Goal: Transaction & Acquisition: Download file/media

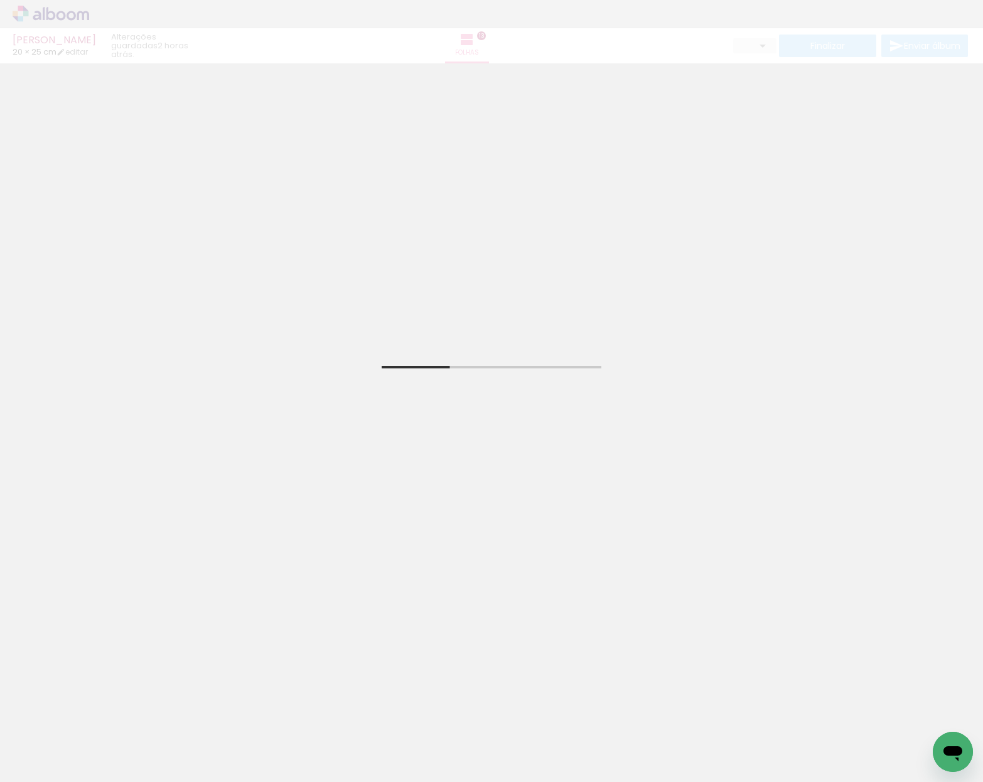
click at [69, 21] on div "[PERSON_NAME] 20 × 25 cm editar 2 horas atrás. Folhas 13 Finalizar Enviar álbum" at bounding box center [491, 31] width 983 height 63
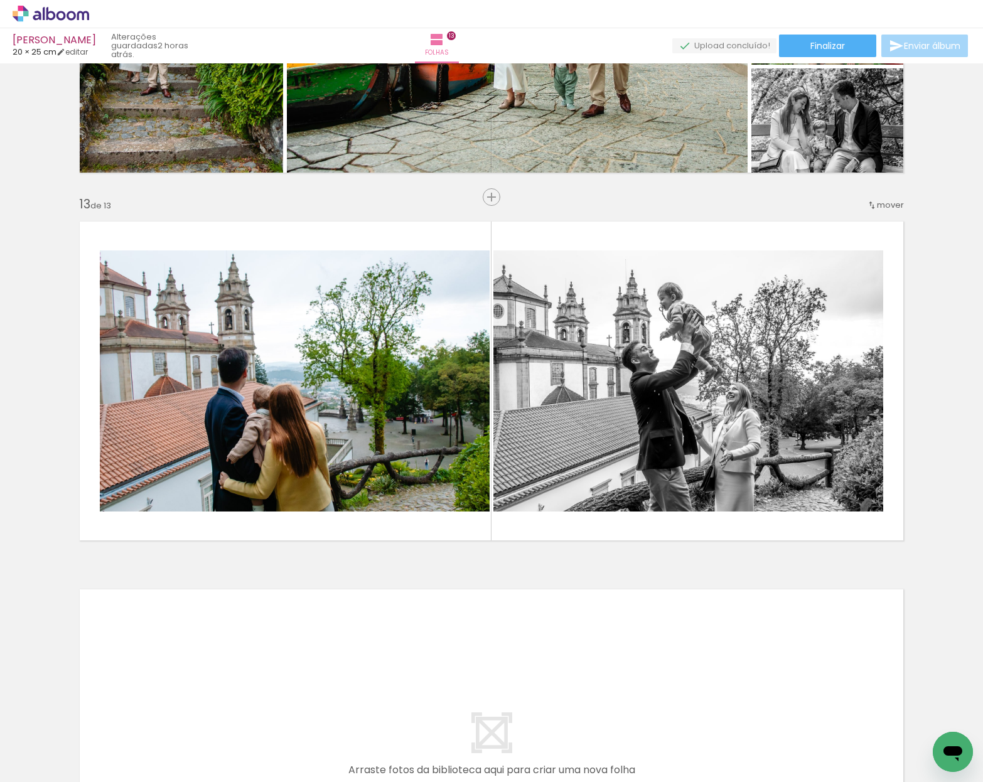
scroll to position [4271, 0]
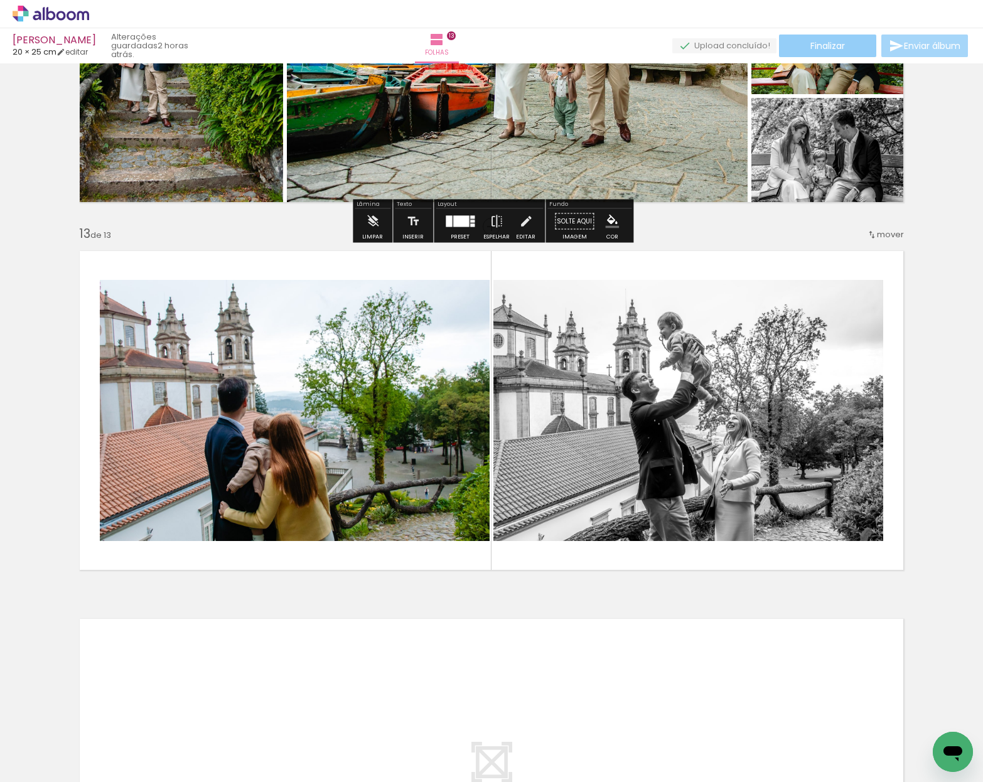
click at [834, 45] on span "Finalizar" at bounding box center [827, 45] width 35 height 9
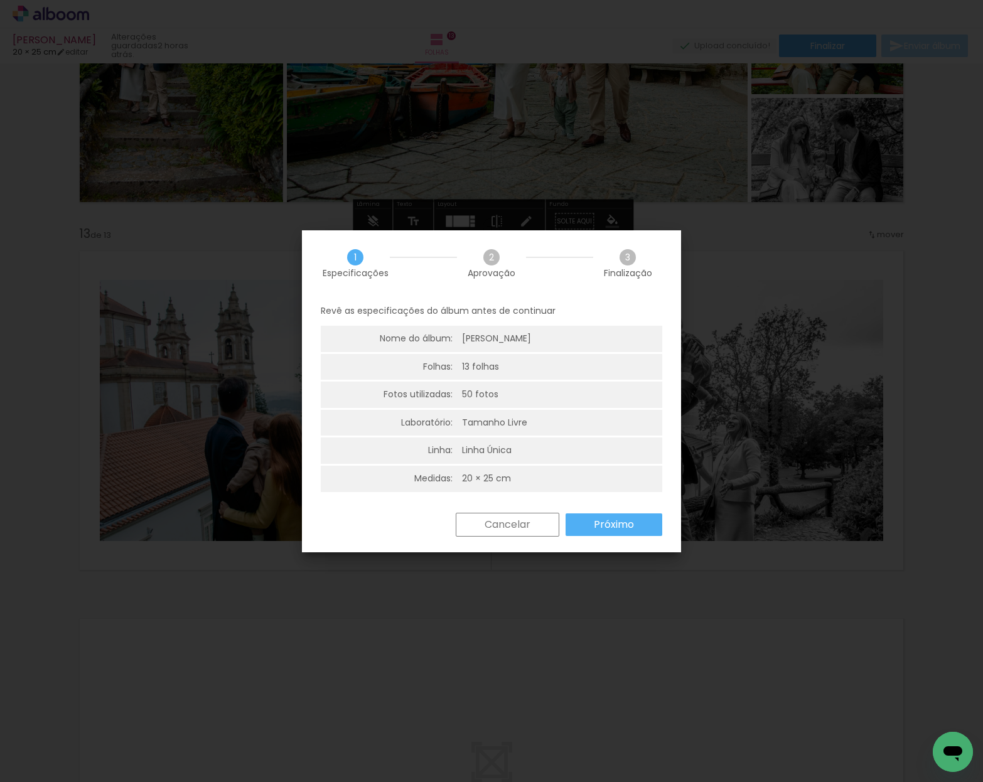
click at [610, 529] on paper-button "Próximo" at bounding box center [613, 524] width 97 height 23
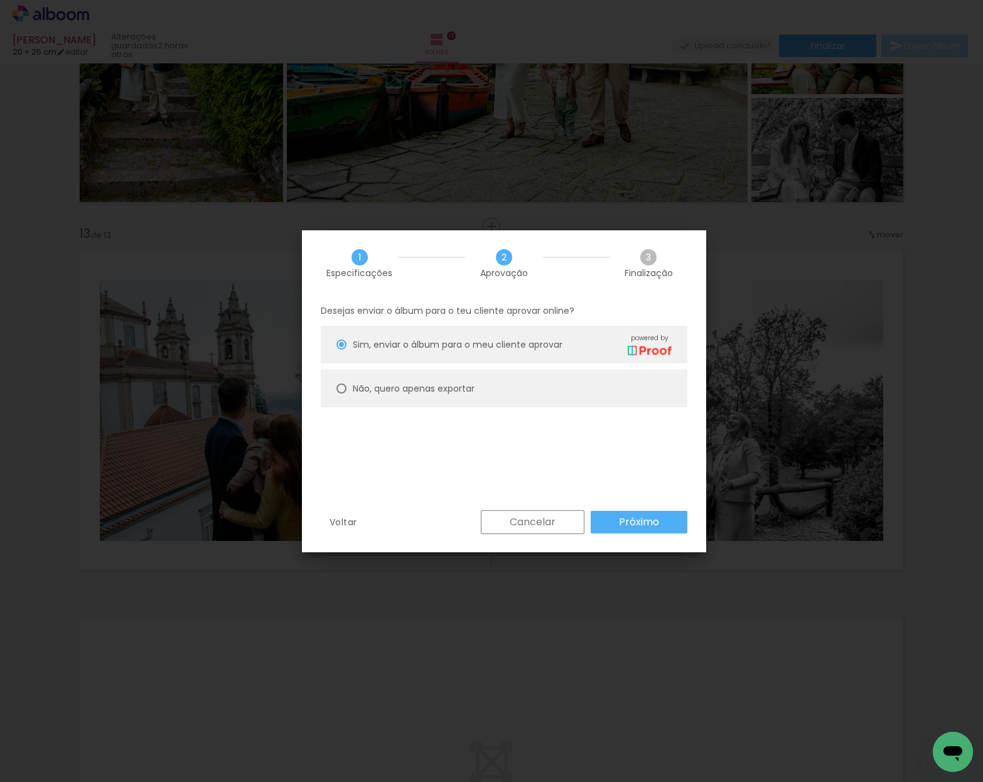
drag, startPoint x: 417, startPoint y: 392, endPoint x: 444, endPoint y: 417, distance: 36.4
click at [0, 0] on slot "Não, quero apenas exportar" at bounding box center [0, 0] width 0 height 0
type paper-radio-button "on"
click at [0, 0] on slot "Próximo" at bounding box center [0, 0] width 0 height 0
type input "Alta, 300 DPI"
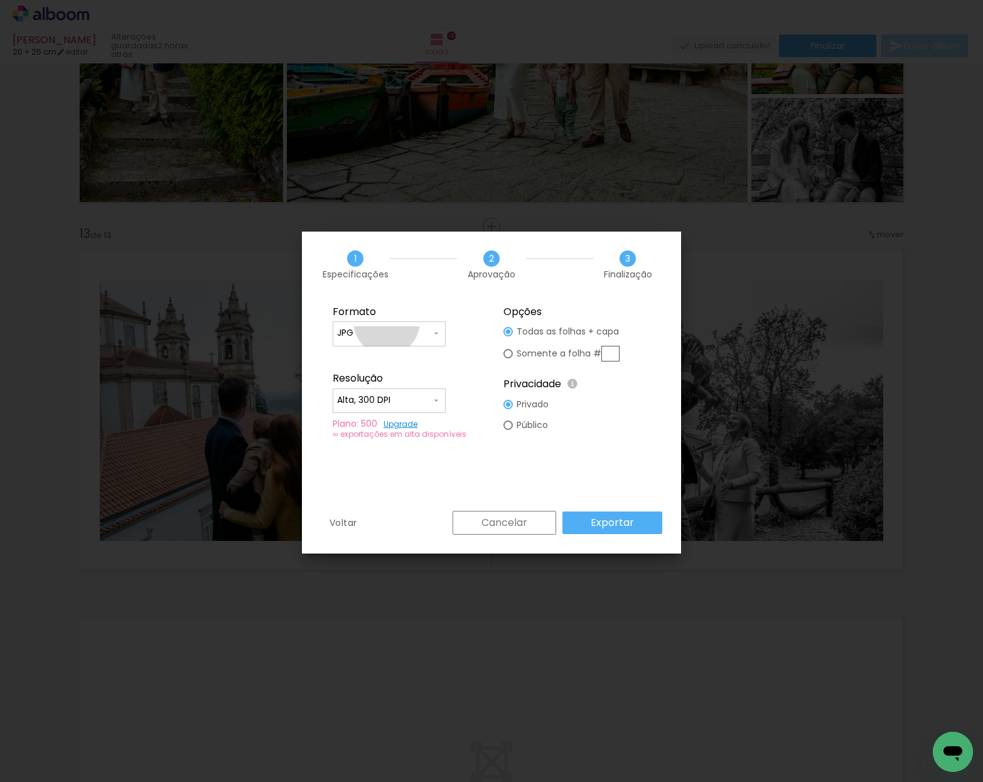
click at [0, 0] on paper-input-container "JPG" at bounding box center [0, 0] width 0 height 0
click at [0, 0] on paper-item "JPG" at bounding box center [0, 0] width 0 height 0
click at [0, 0] on slot "Exportar" at bounding box center [0, 0] width 0 height 0
